Goal: Transaction & Acquisition: Purchase product/service

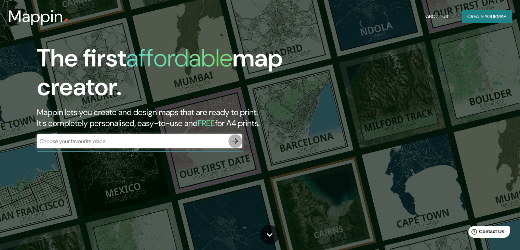
click at [235, 136] on button "button" at bounding box center [235, 141] width 14 height 14
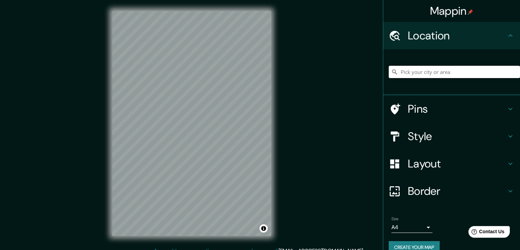
click at [432, 71] on input "Pick your city or area" at bounding box center [454, 72] width 131 height 12
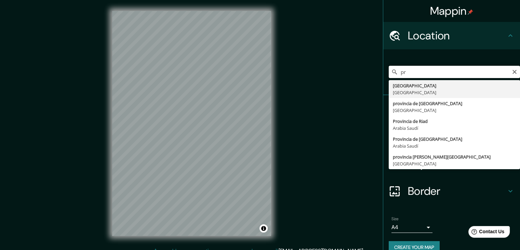
type input "p"
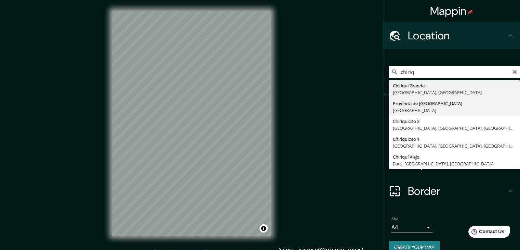
type input "[GEOGRAPHIC_DATA], [GEOGRAPHIC_DATA]"
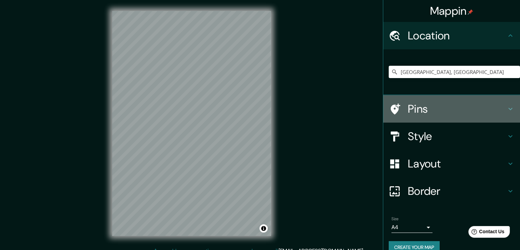
click at [419, 111] on h4 "Pins" at bounding box center [457, 109] width 98 height 14
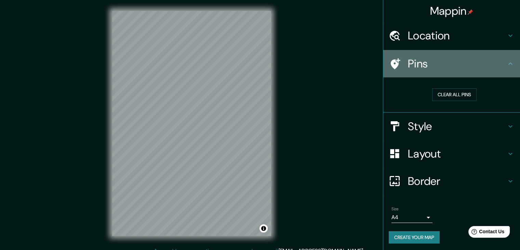
click at [453, 67] on h4 "Pins" at bounding box center [457, 64] width 98 height 14
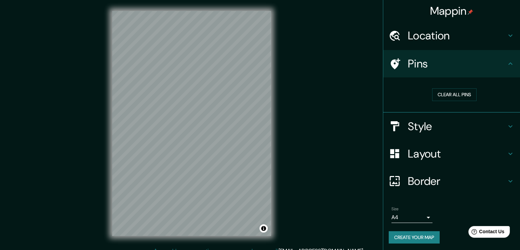
click at [439, 120] on h4 "Style" at bounding box center [457, 126] width 98 height 14
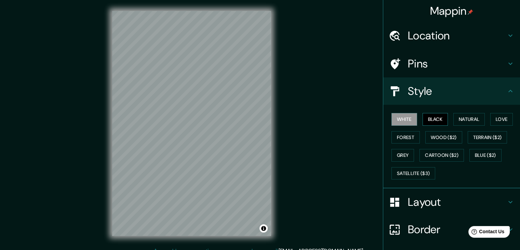
click at [435, 121] on button "Black" at bounding box center [436, 119] width 26 height 13
click at [466, 121] on button "Natural" at bounding box center [468, 119] width 31 height 13
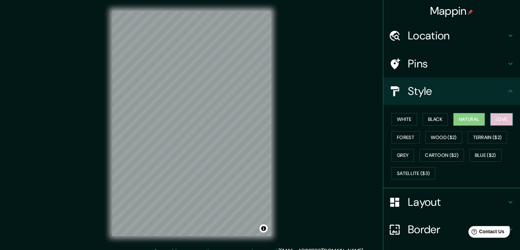
click at [490, 118] on button "Love" at bounding box center [501, 119] width 23 height 13
click at [398, 133] on button "Forest" at bounding box center [405, 137] width 28 height 13
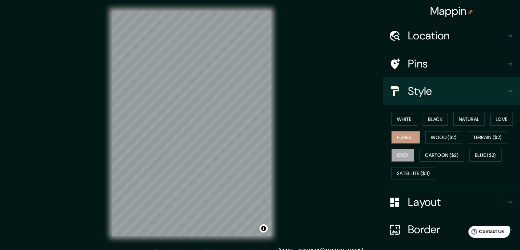
click at [403, 152] on button "Grey" at bounding box center [402, 155] width 23 height 13
